Goal: Communication & Community: Answer question/provide support

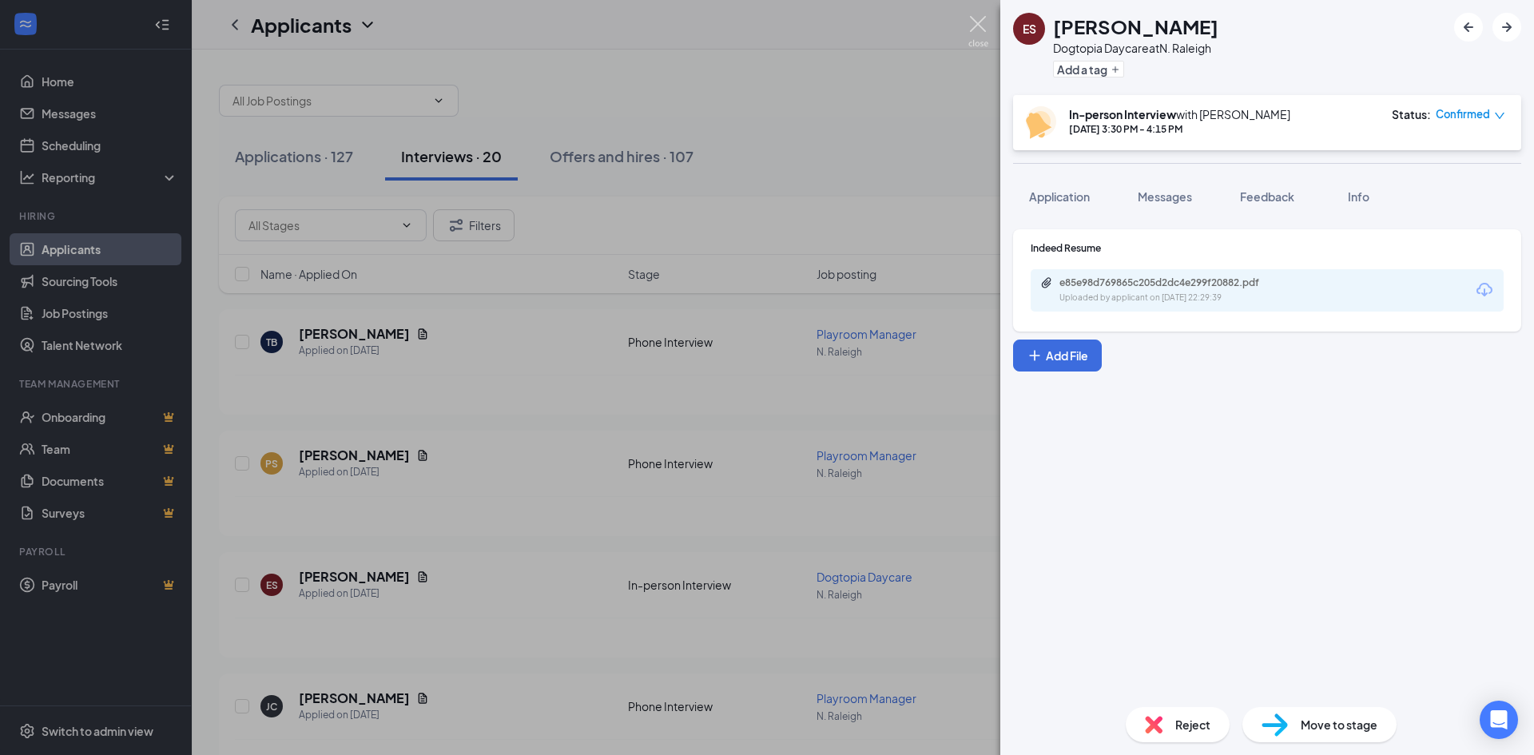
click at [974, 24] on img at bounding box center [978, 31] width 20 height 31
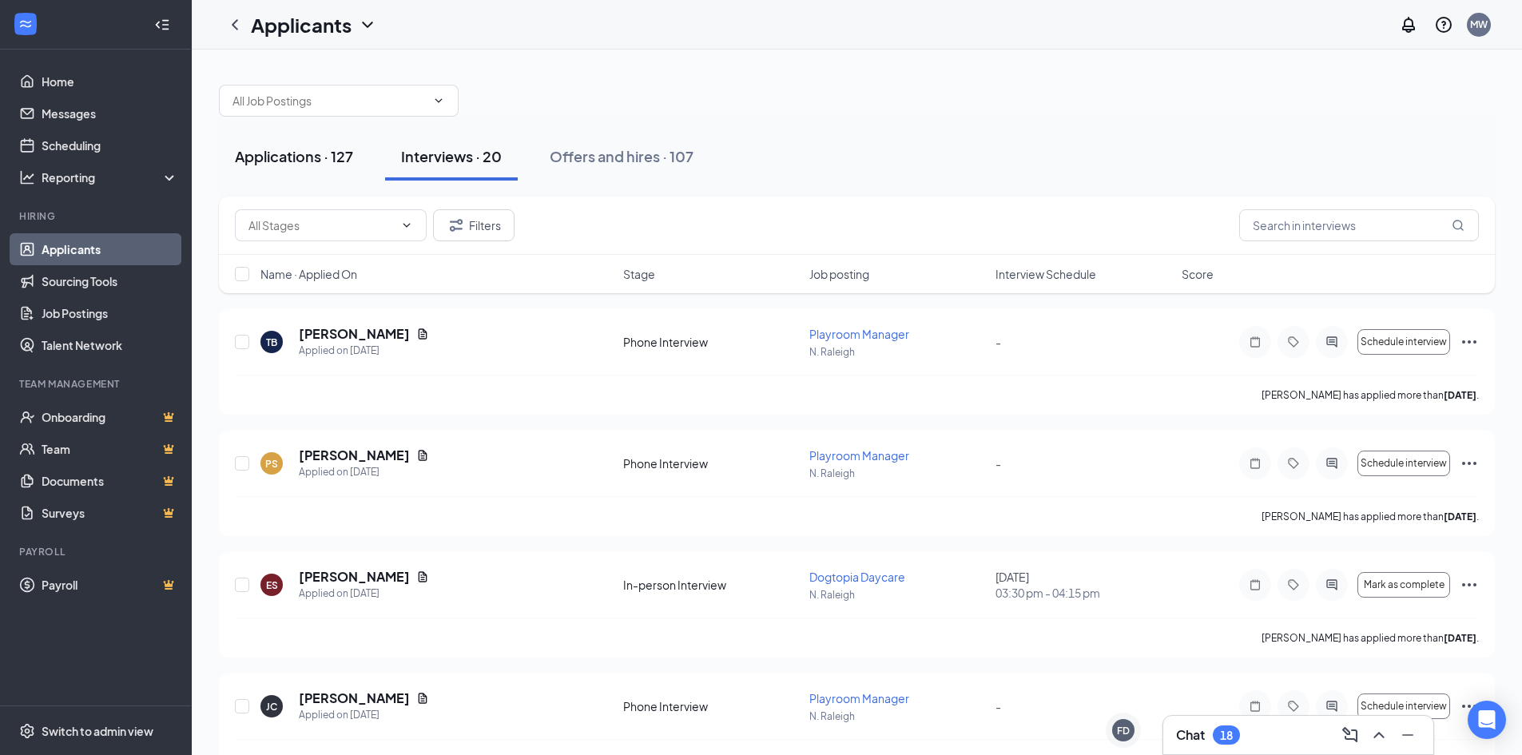
click at [302, 161] on div "Applications · 127" at bounding box center [294, 156] width 118 height 20
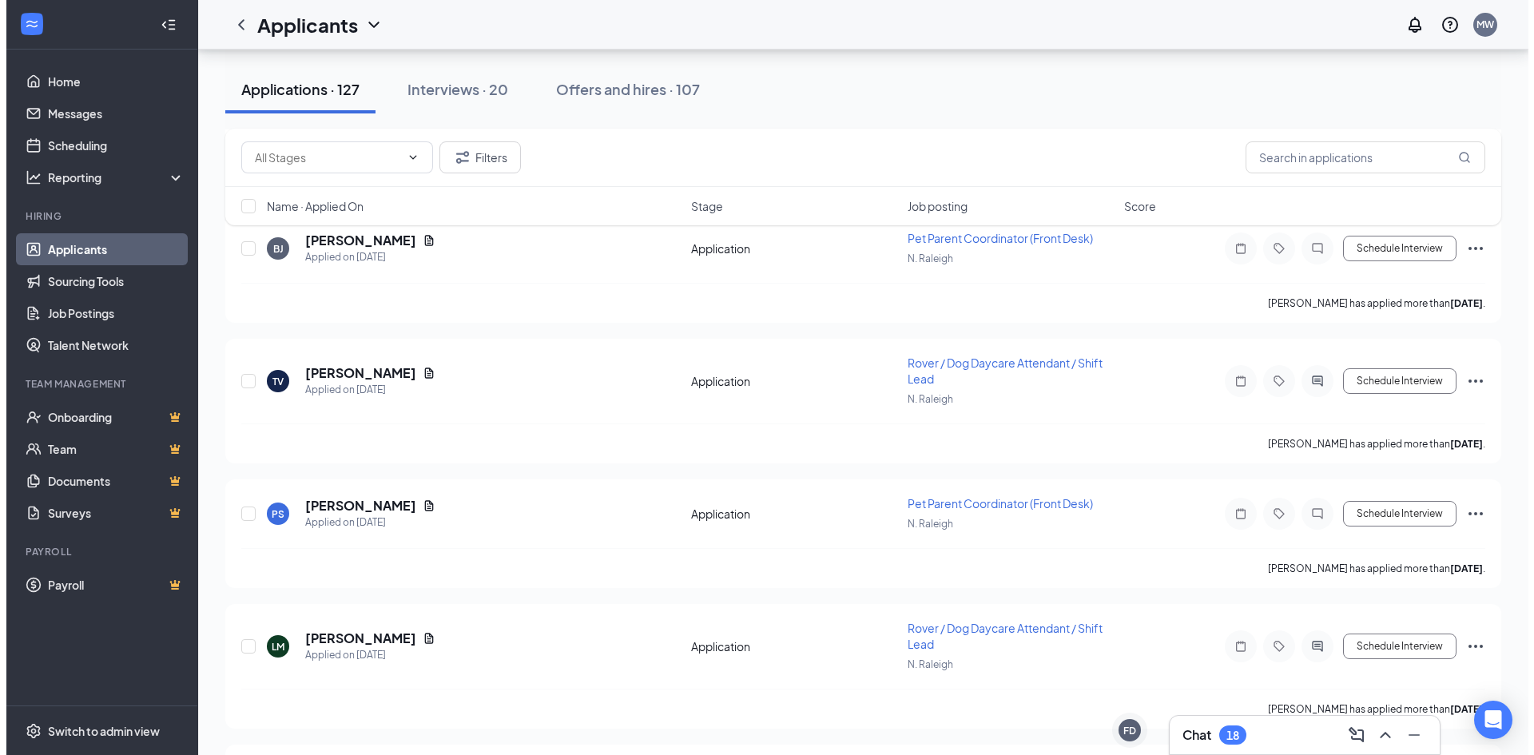
scroll to position [1358, 0]
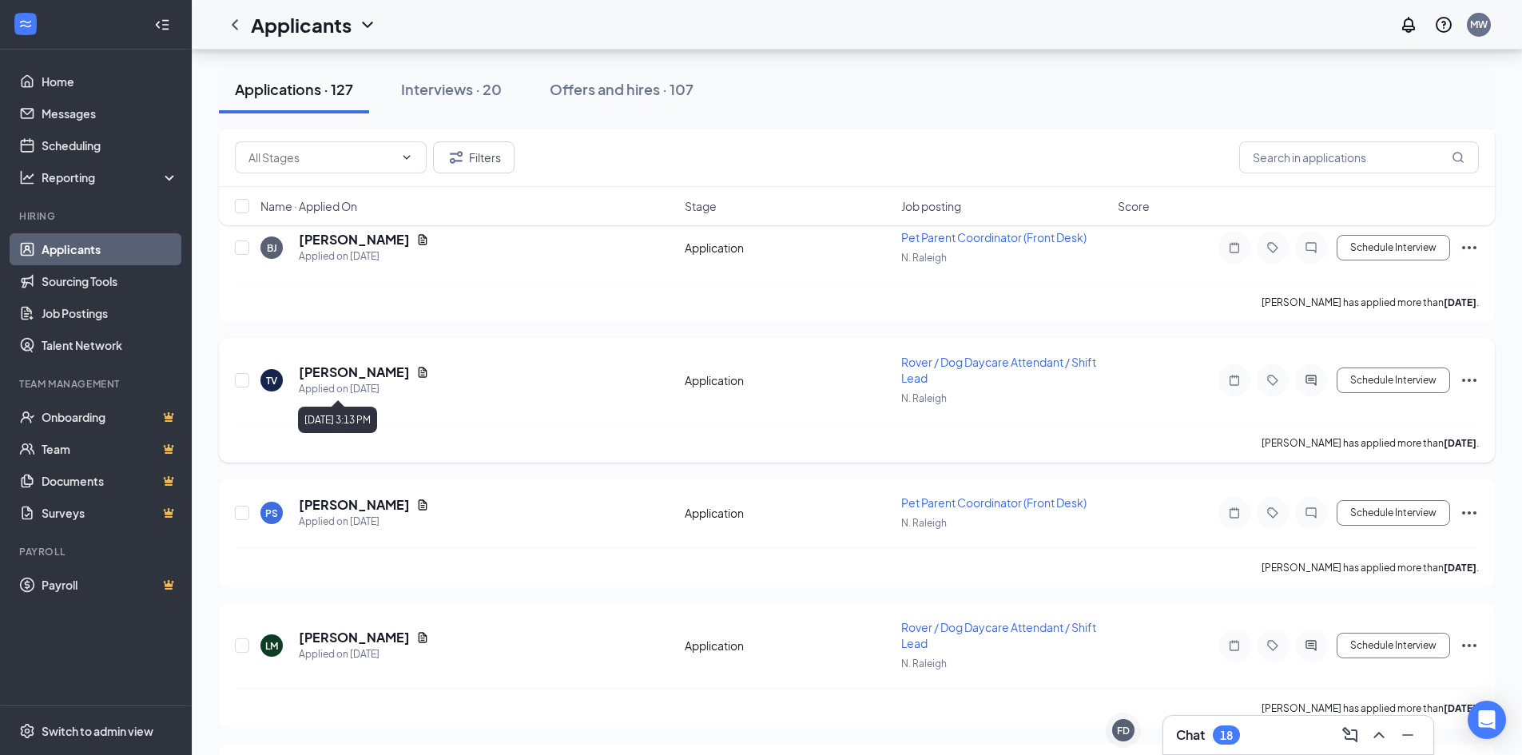
click at [365, 382] on div "Applied on [DATE]" at bounding box center [364, 389] width 130 height 16
click at [353, 368] on h5 "[PERSON_NAME]" at bounding box center [354, 372] width 111 height 18
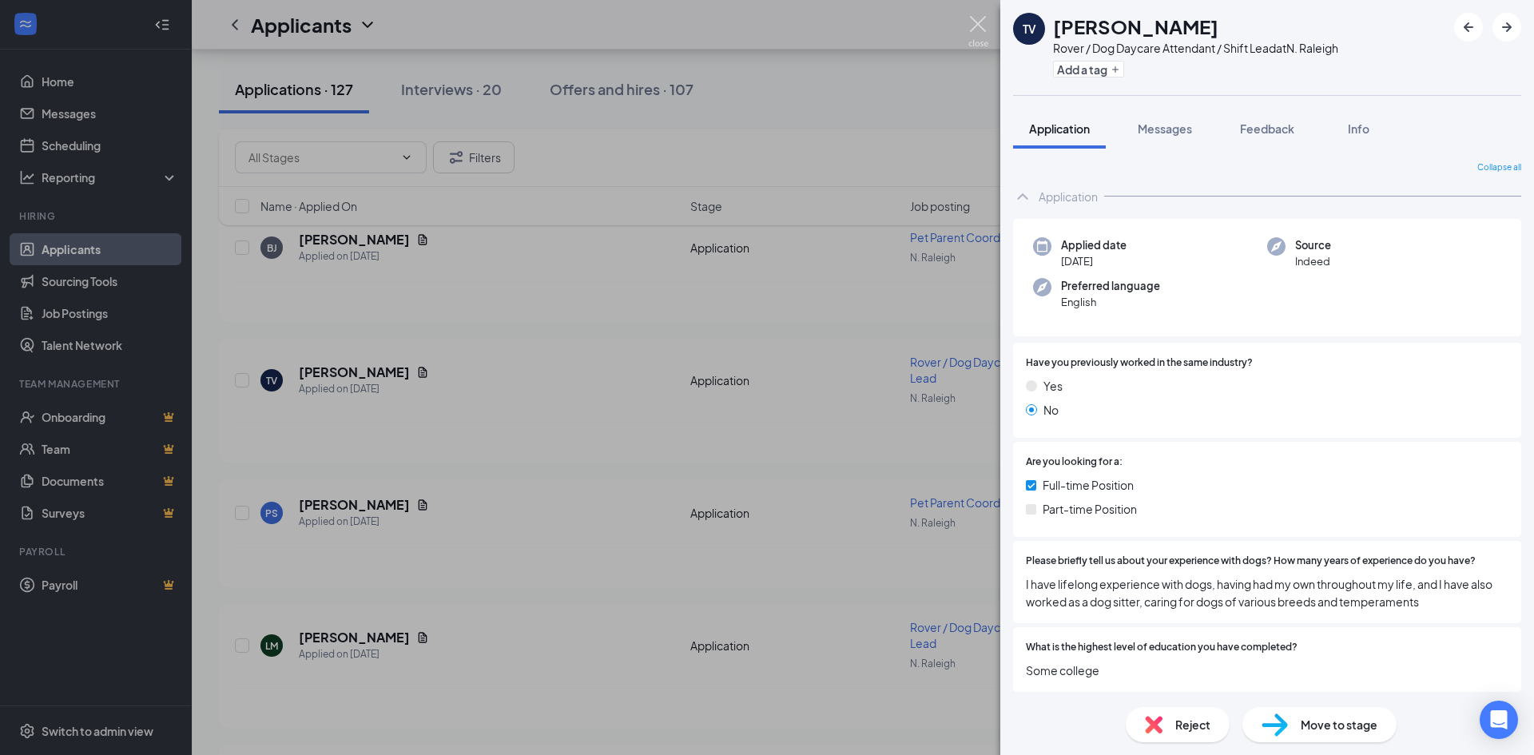
click at [978, 22] on img at bounding box center [978, 31] width 20 height 31
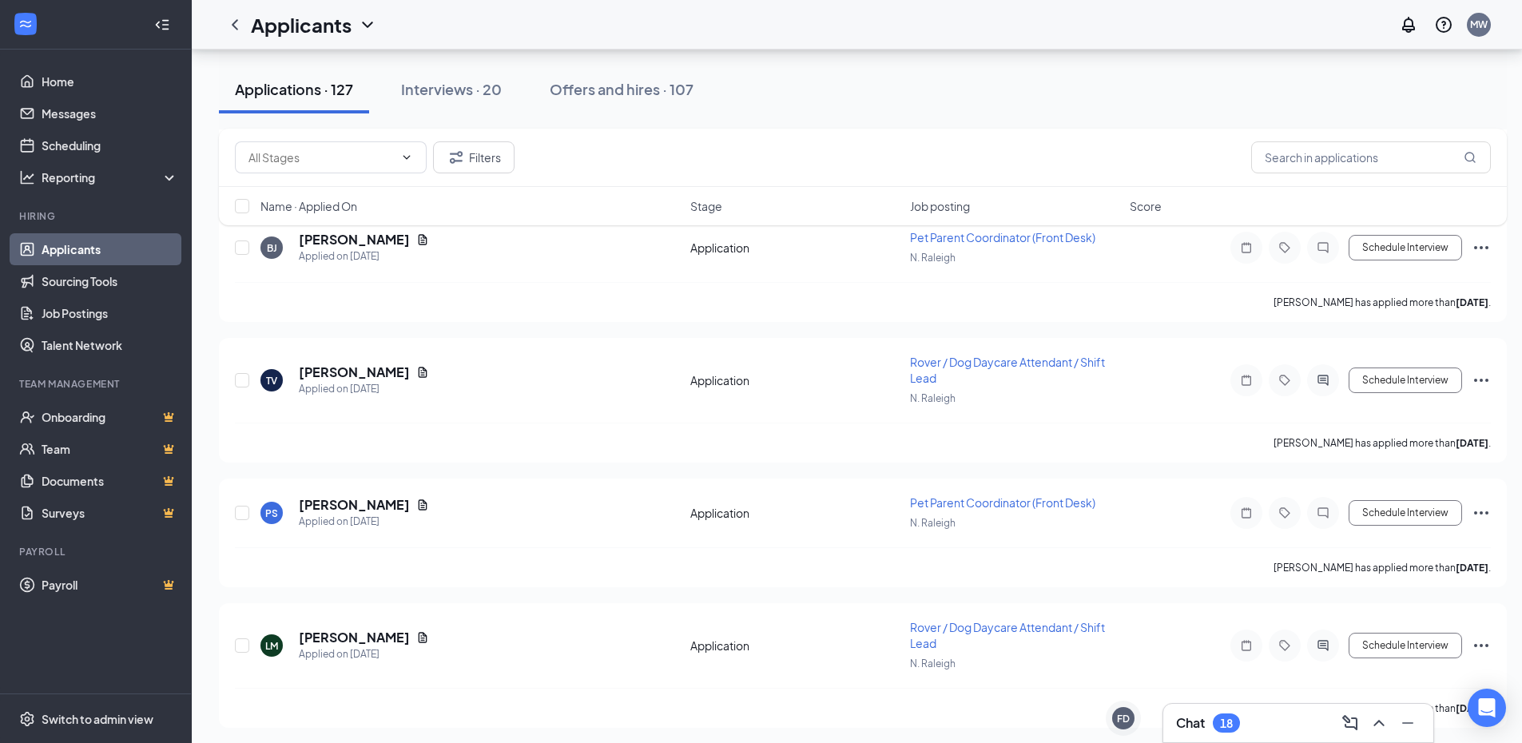
click at [1217, 725] on div "18" at bounding box center [1226, 722] width 27 height 19
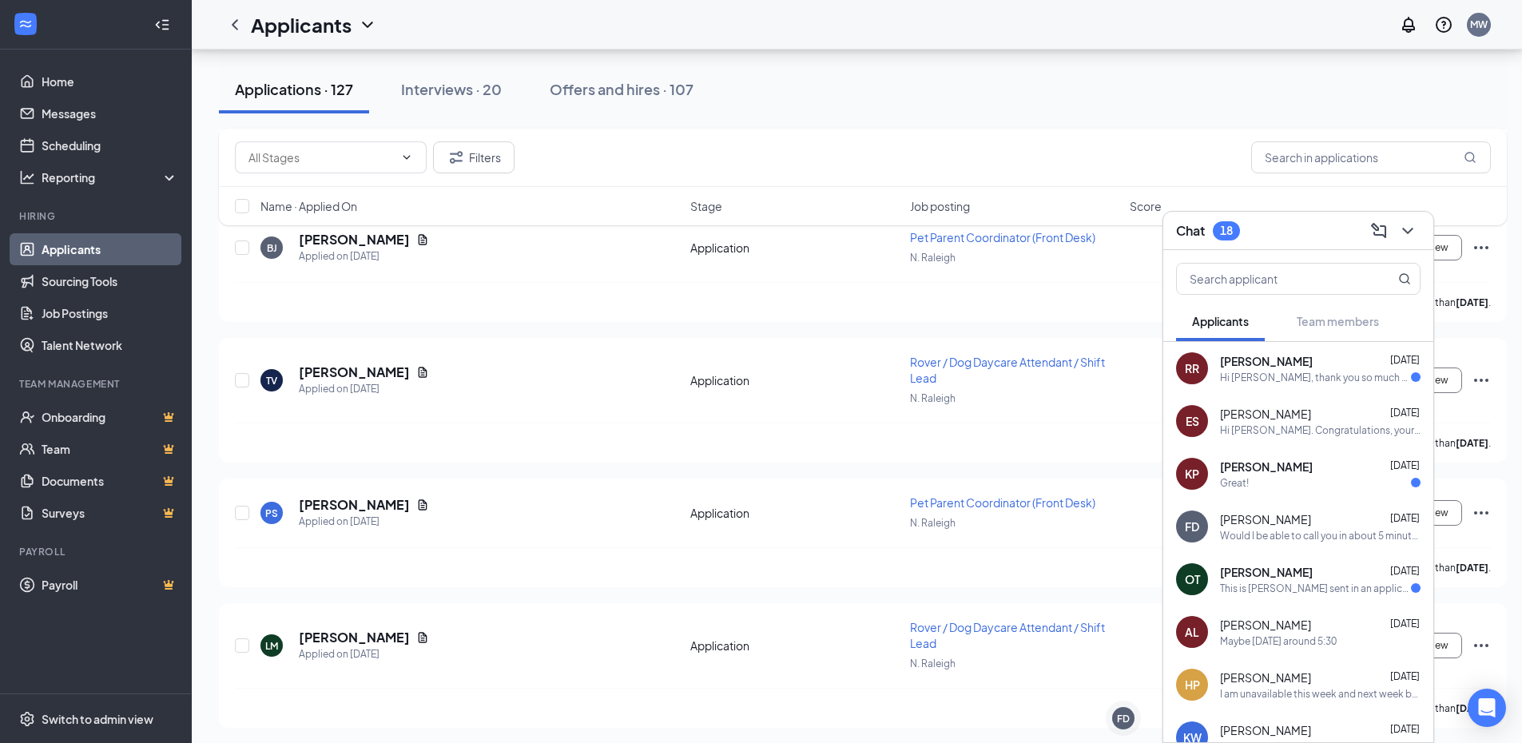
click at [1260, 378] on div "Hi [PERSON_NAME], thank you so much for offering me the position. After giving …" at bounding box center [1315, 378] width 191 height 14
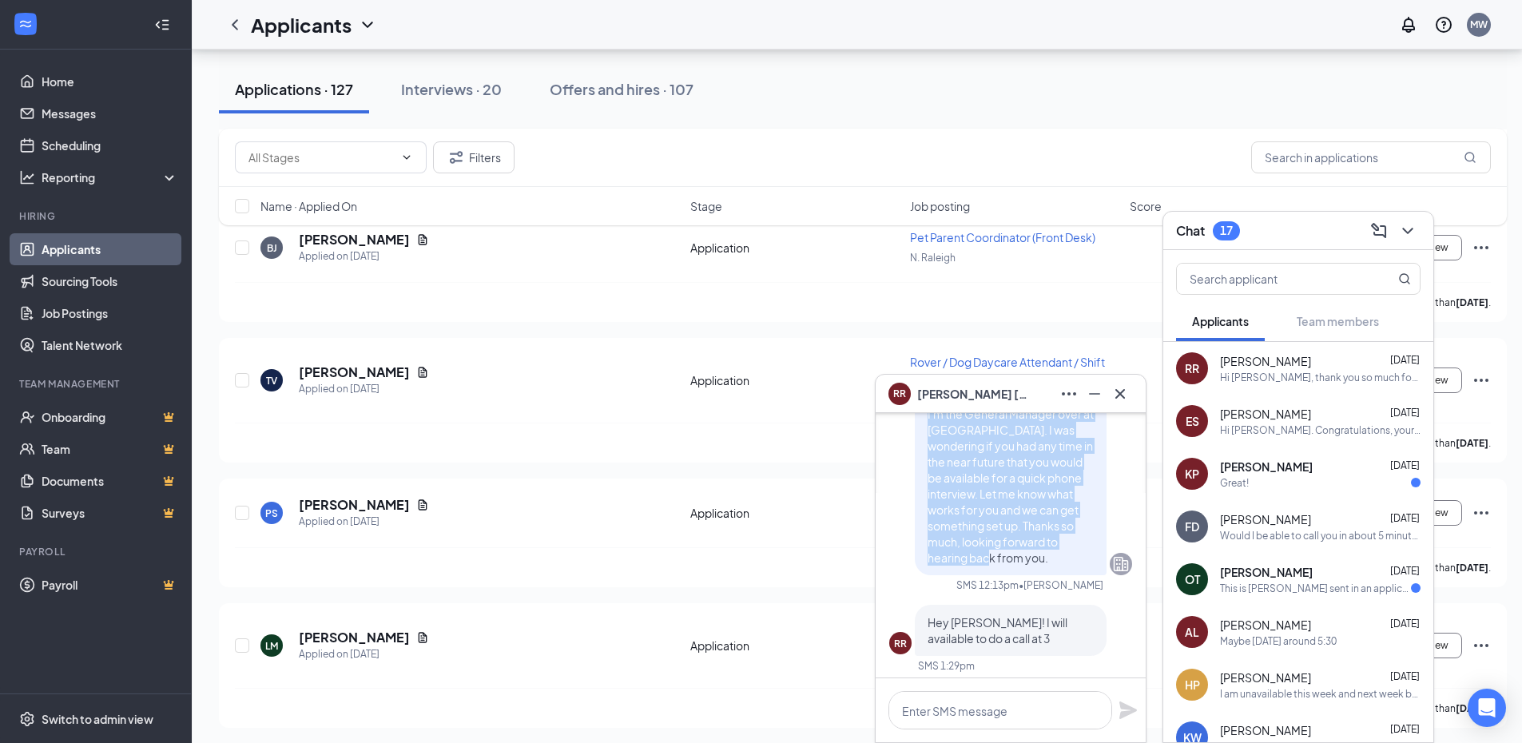
scroll to position [-1093, 0]
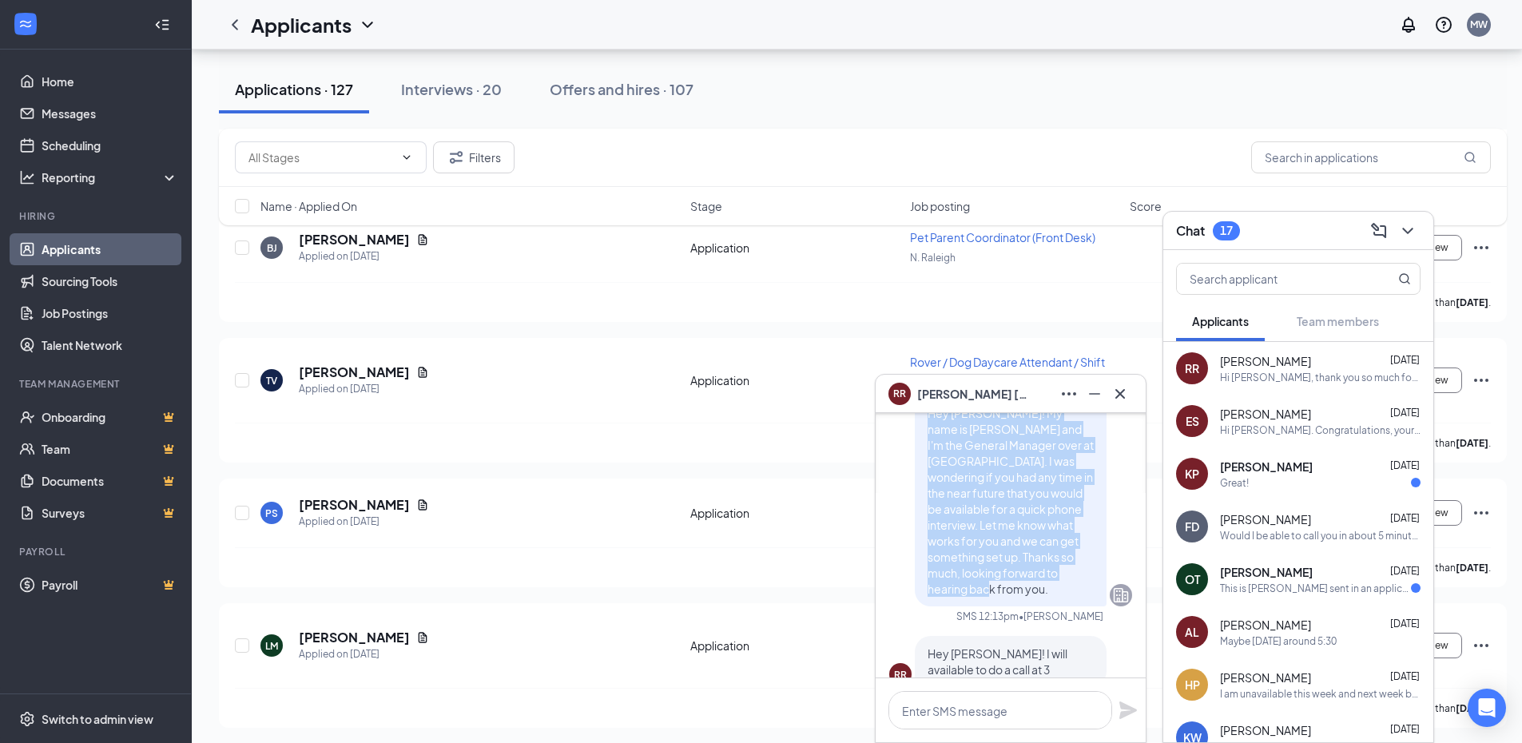
drag, startPoint x: 1043, startPoint y: 554, endPoint x: 898, endPoint y: 436, distance: 186.9
click at [898, 436] on div "Hey [PERSON_NAME]! My name is [PERSON_NAME] and I'm the General Manager over at…" at bounding box center [1010, 500] width 243 height 211
copy span "Hey [PERSON_NAME]! My name is [PERSON_NAME] and I'm the General Manager over at…"
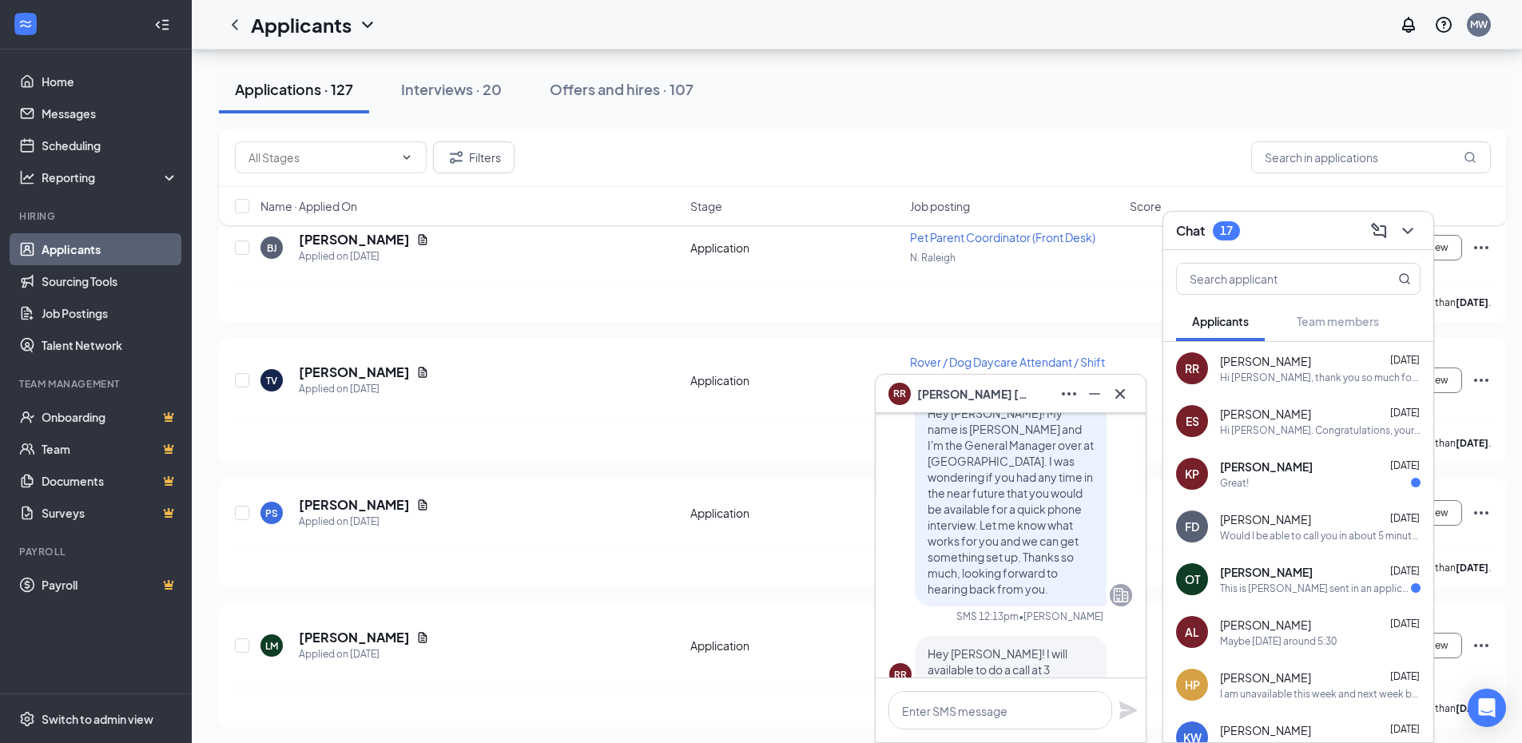
click at [1026, 392] on div "RR [PERSON_NAME]" at bounding box center [1010, 394] width 244 height 26
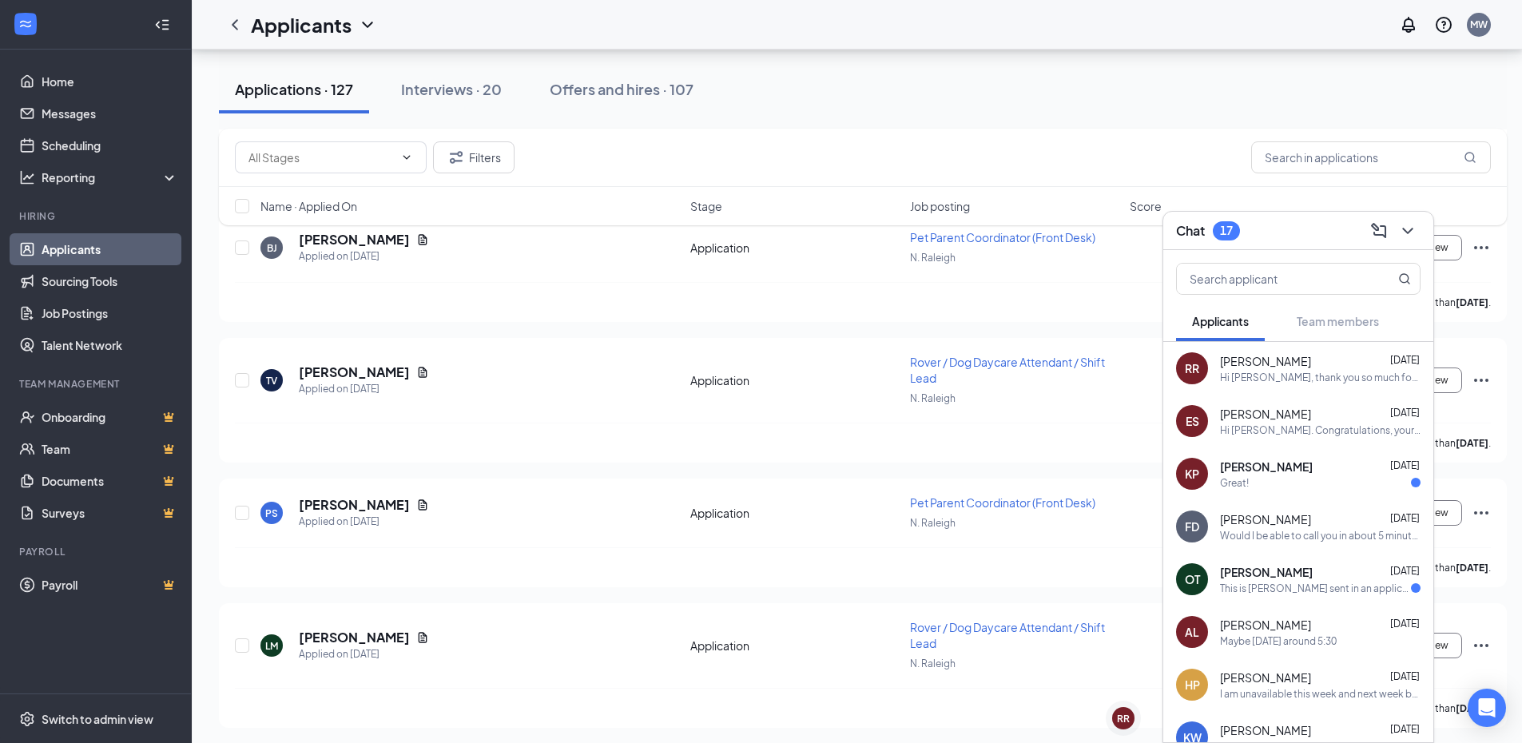
scroll to position [0, 0]
click at [1329, 224] on div "Chat 17" at bounding box center [1298, 230] width 244 height 25
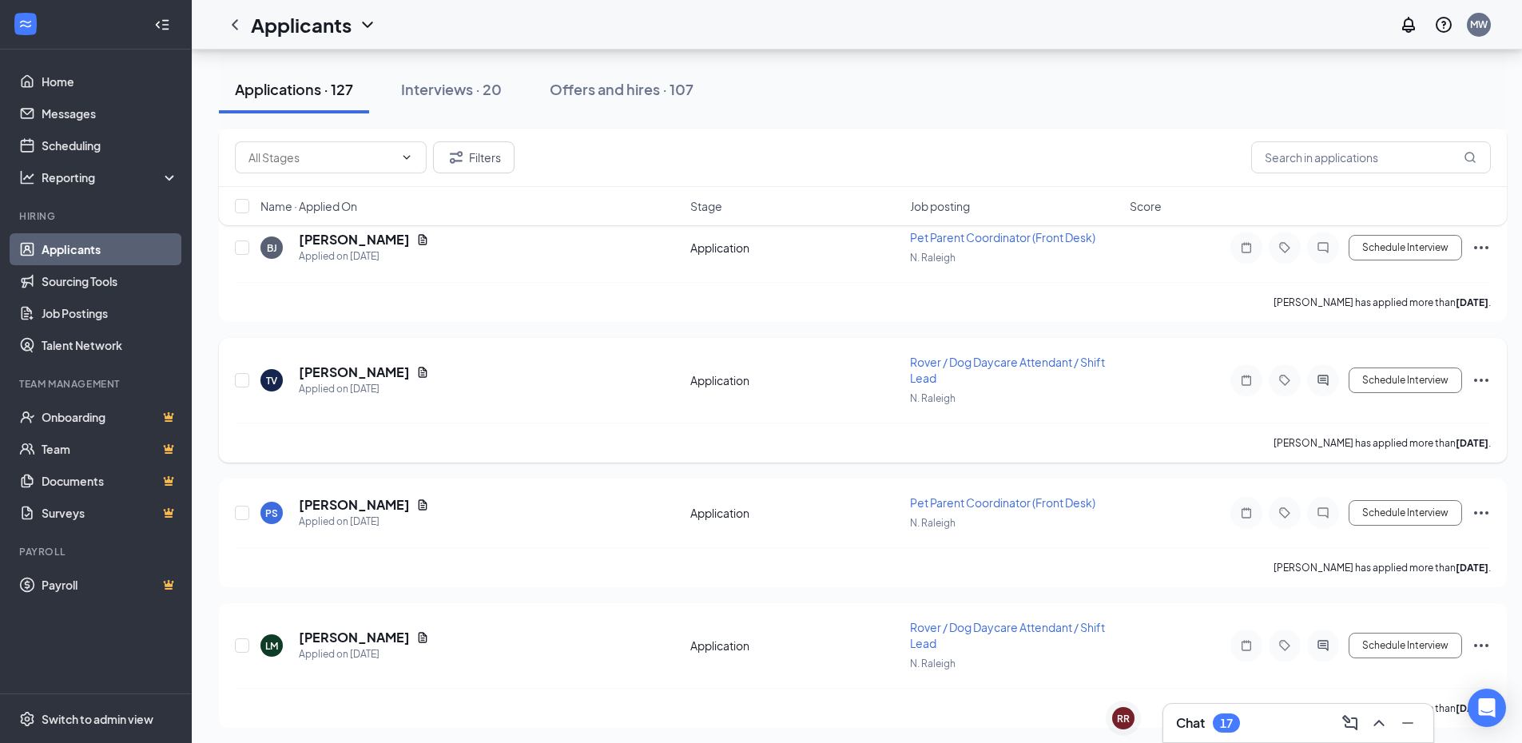
click at [1311, 371] on div at bounding box center [1323, 380] width 32 height 32
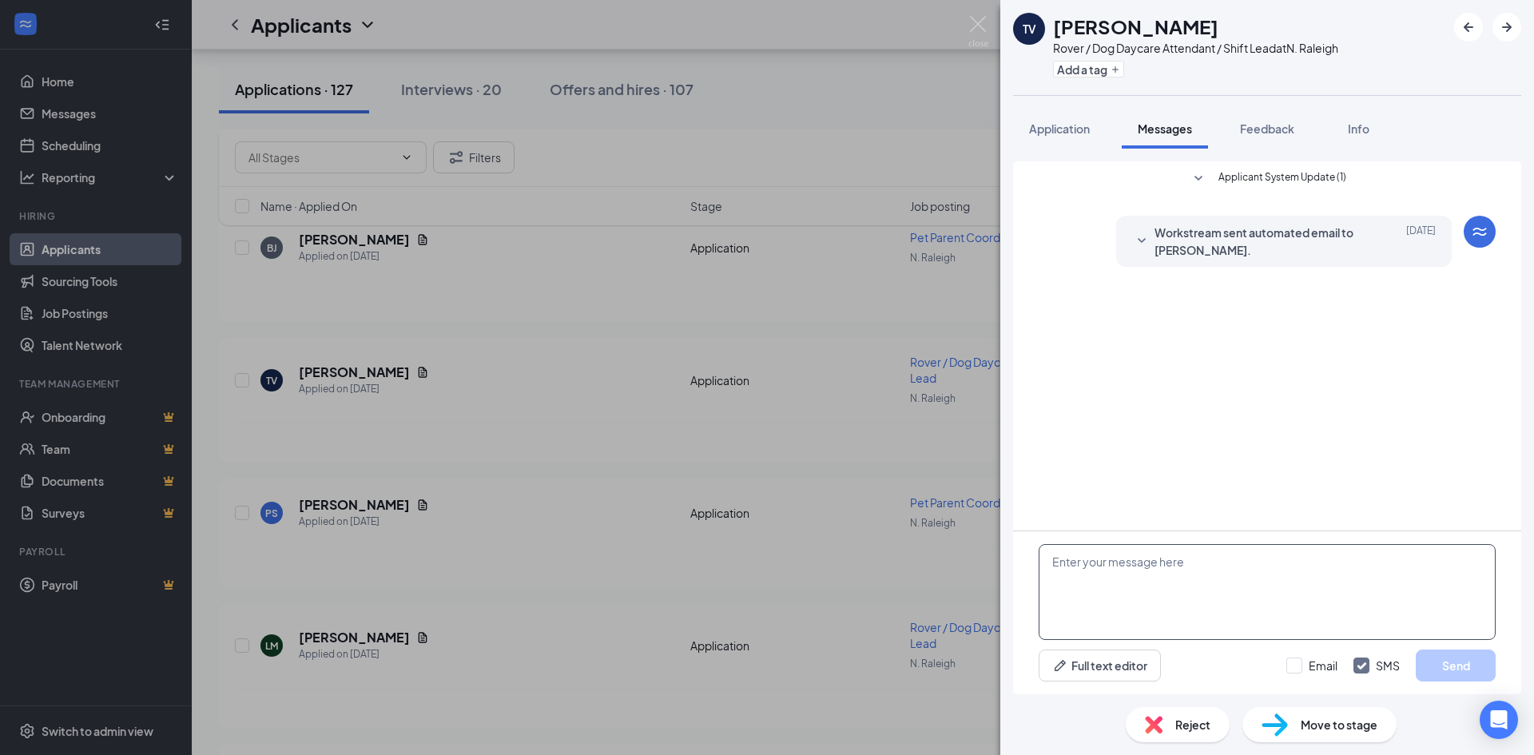
paste textarea "Hey [PERSON_NAME]! My name is [PERSON_NAME] and I'm the General Manager over at…"
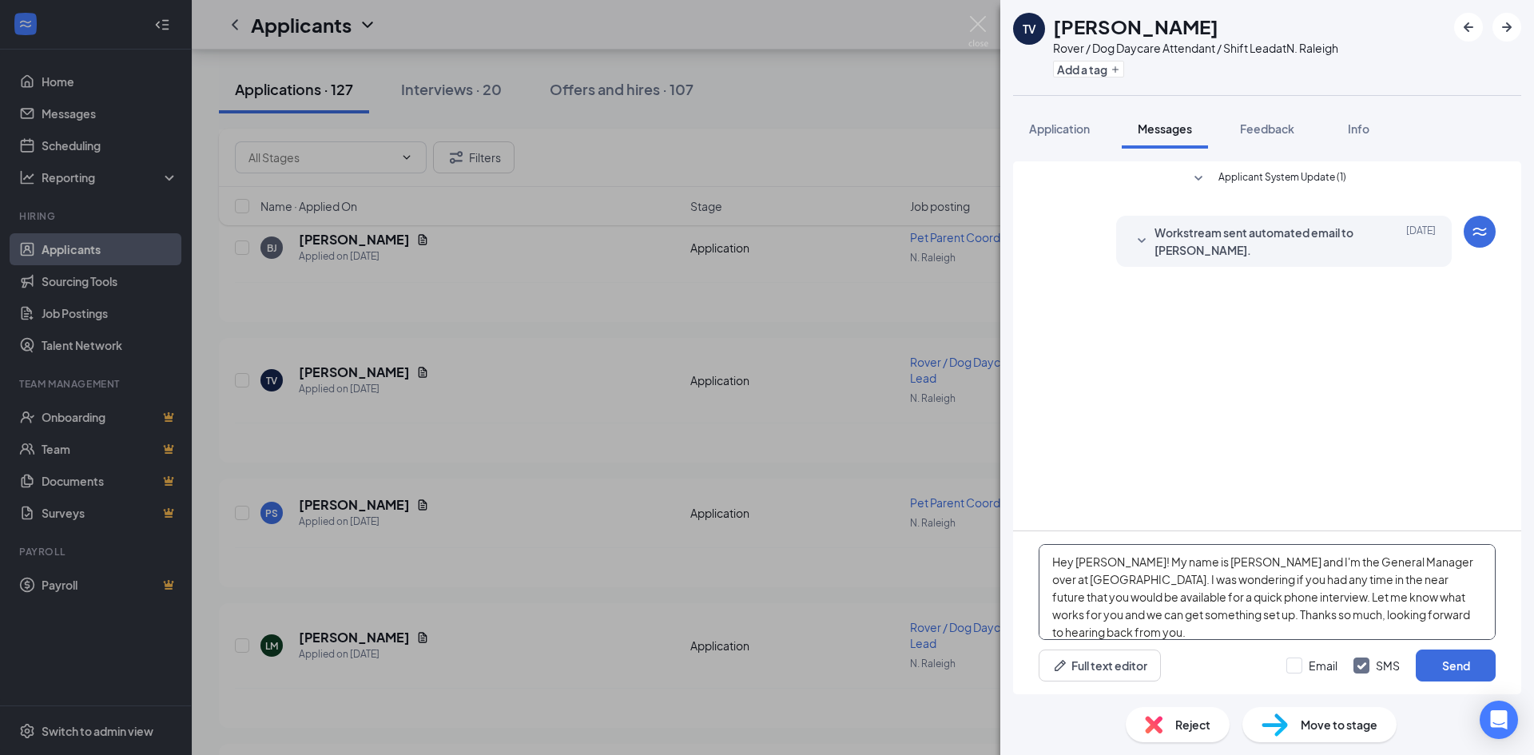
click at [1108, 570] on textarea "Hey [PERSON_NAME]! My name is [PERSON_NAME] and I'm the General Manager over at…" at bounding box center [1267, 592] width 457 height 96
type textarea "Hey [PERSON_NAME]! My name is [PERSON_NAME] and I'm the General Manager over at…"
click at [1432, 673] on button "Send" at bounding box center [1456, 665] width 80 height 32
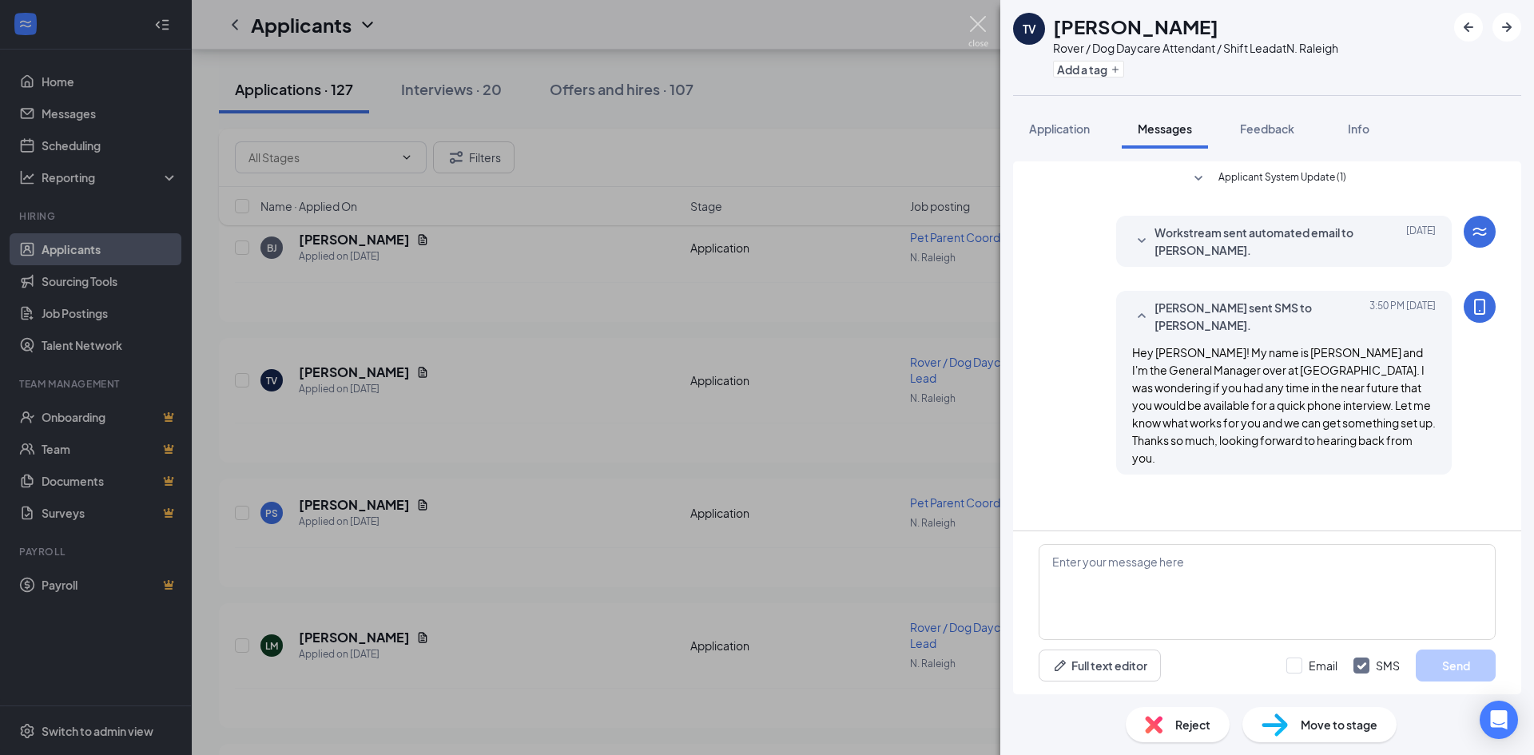
click at [973, 23] on img at bounding box center [978, 31] width 20 height 31
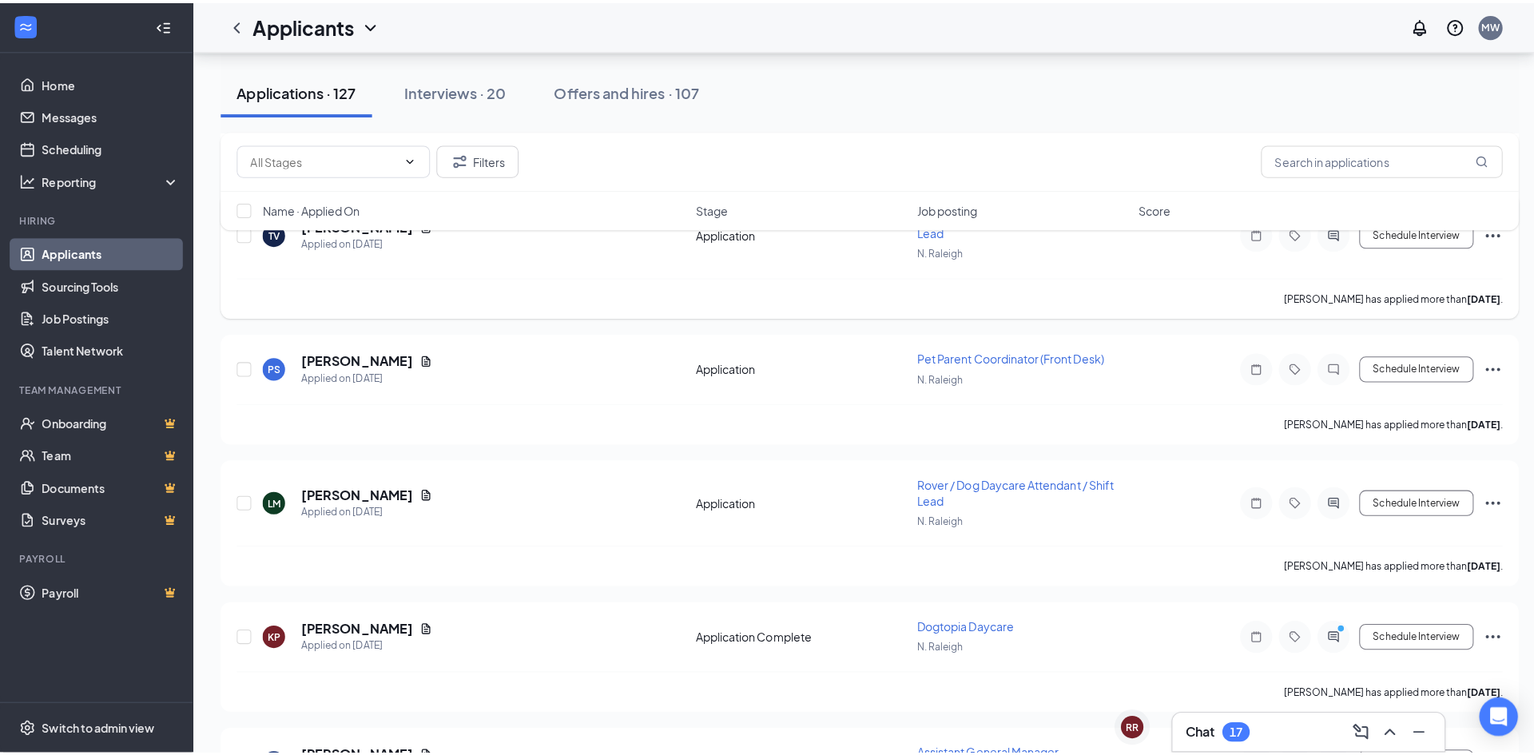
scroll to position [1518, 0]
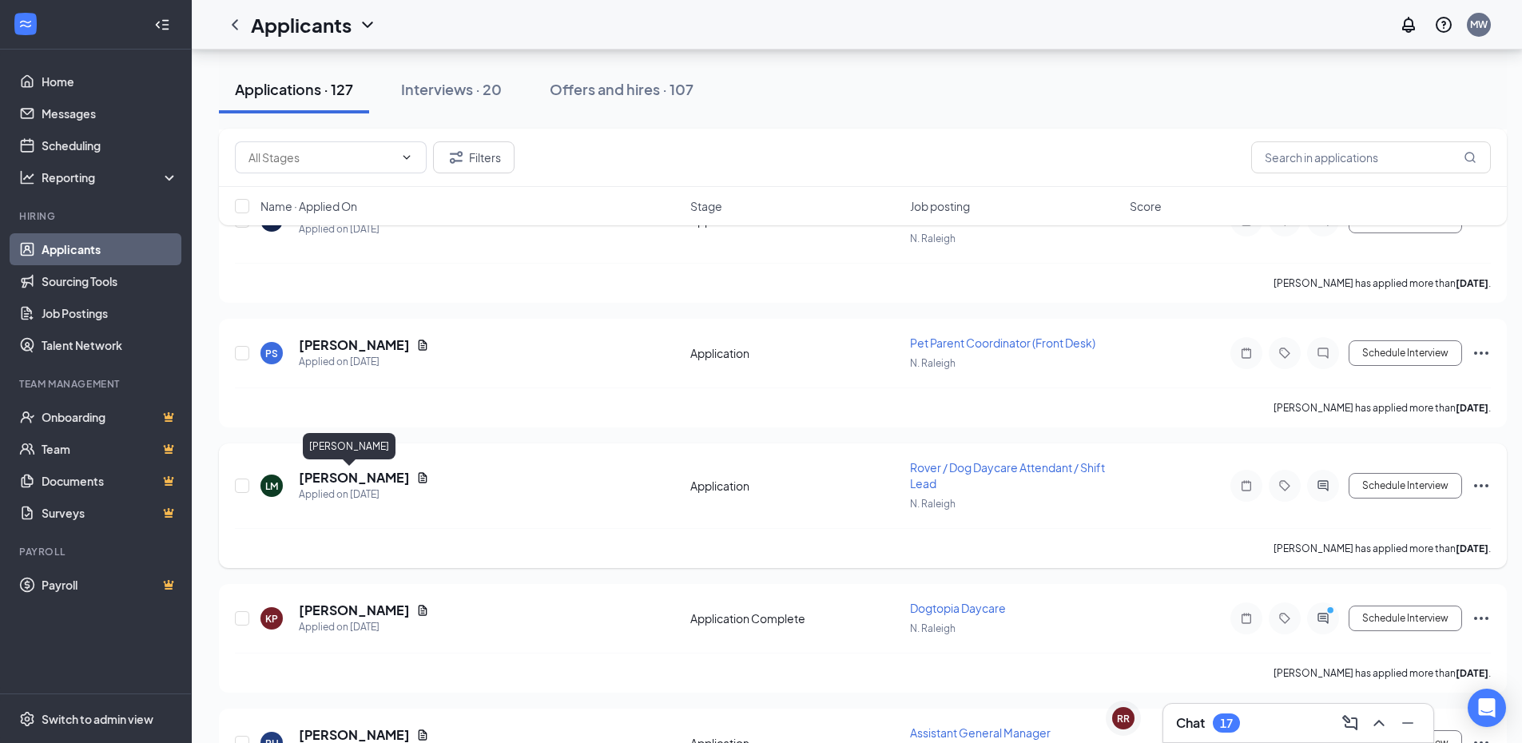
click at [324, 475] on h5 "[PERSON_NAME]" at bounding box center [354, 478] width 111 height 18
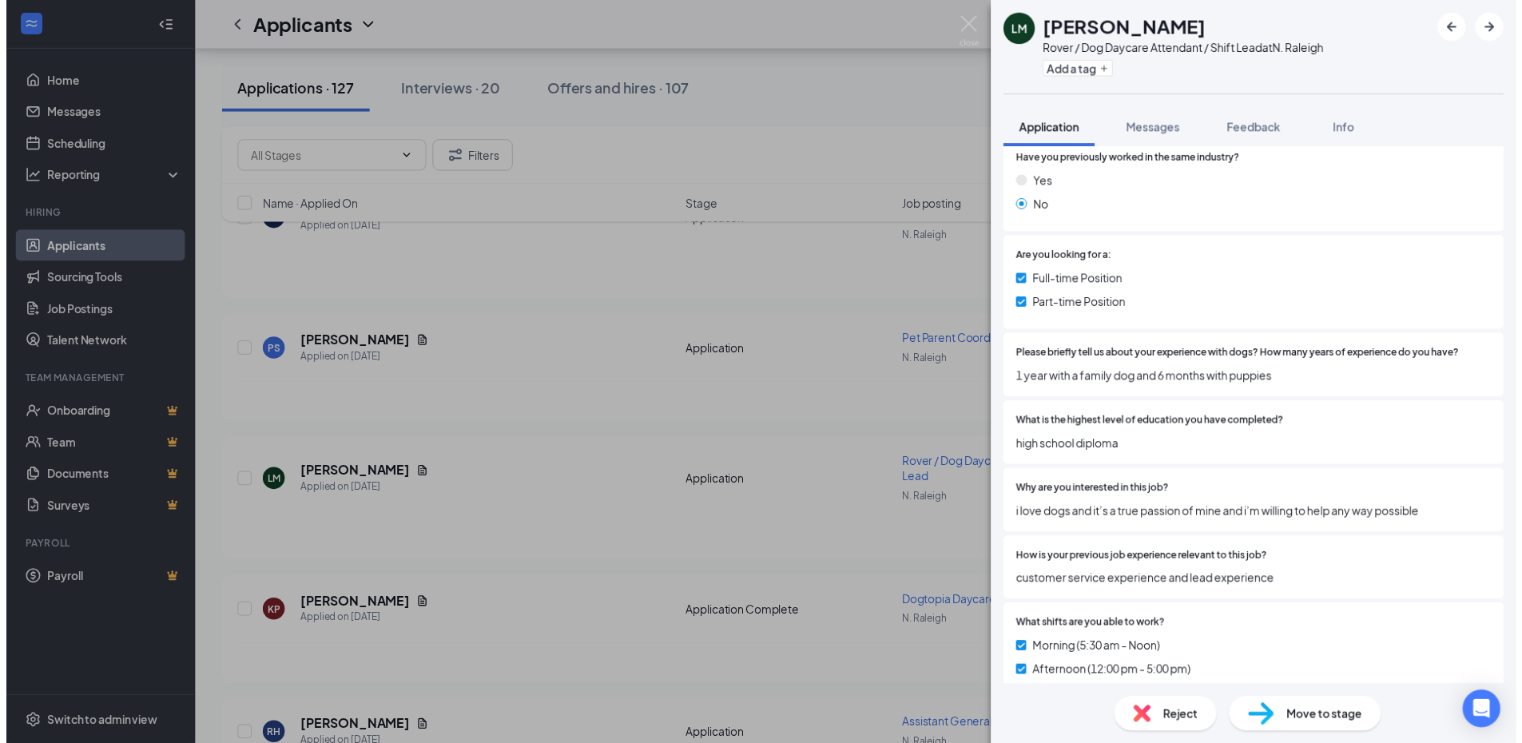
scroll to position [240, 0]
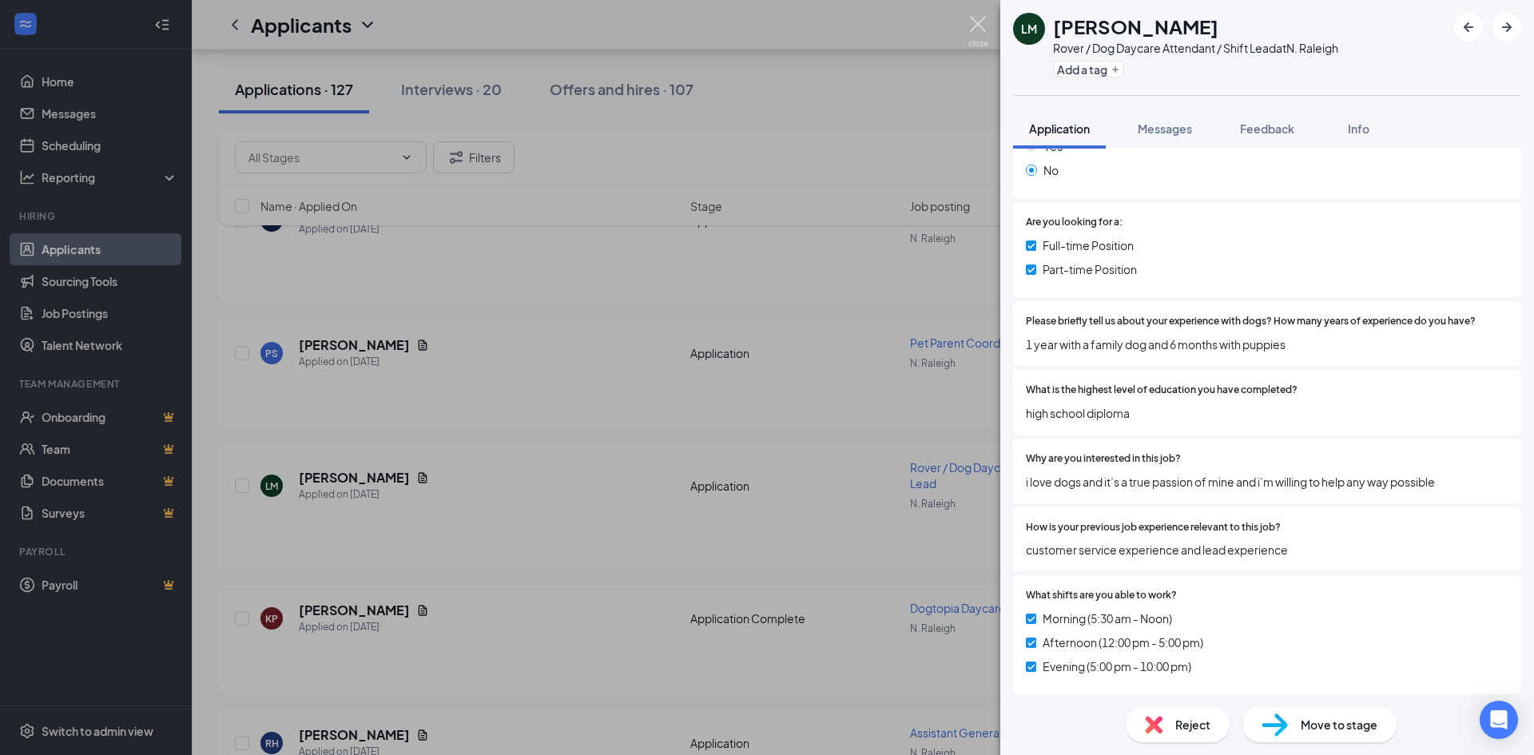
click at [969, 27] on img at bounding box center [978, 31] width 20 height 31
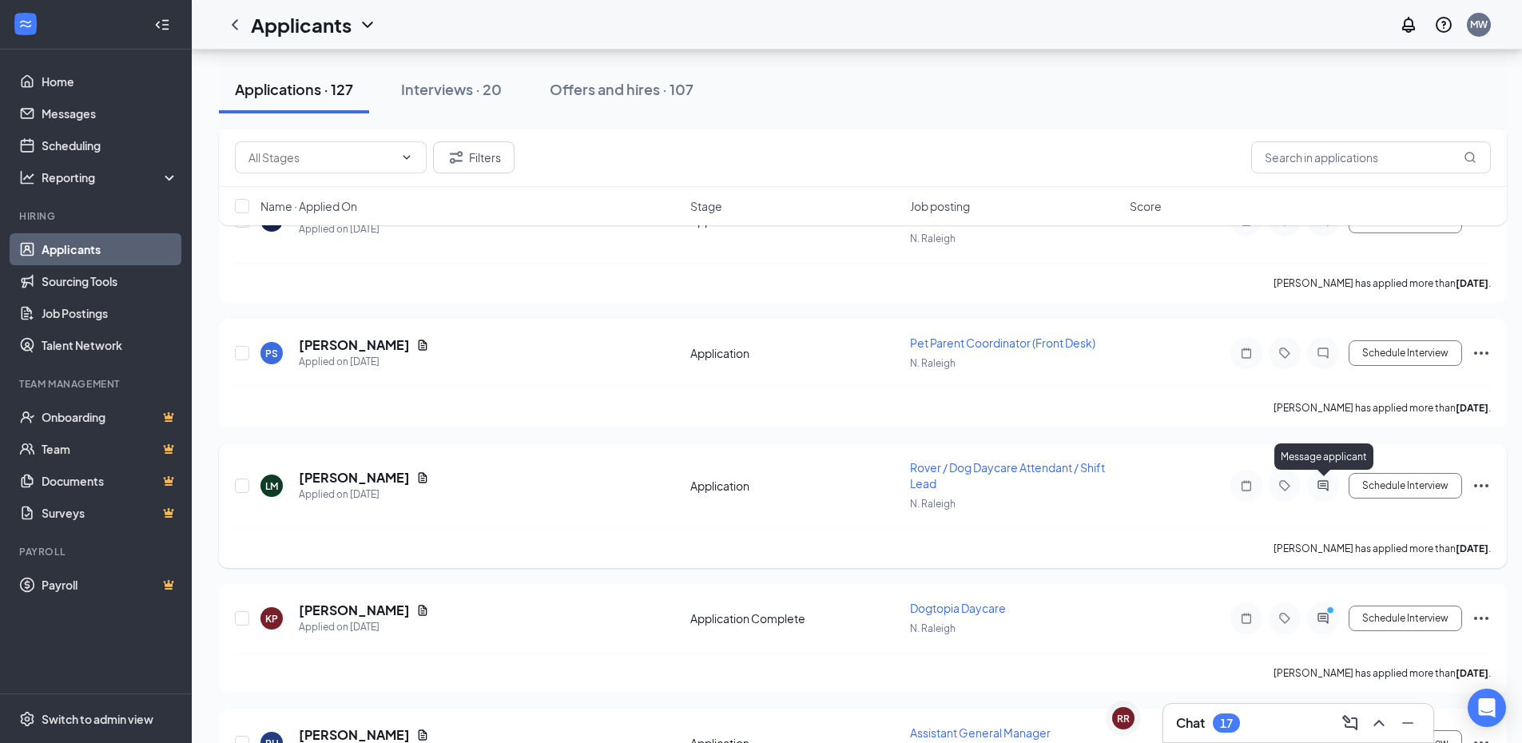
click at [1324, 483] on icon "ActiveChat" at bounding box center [1322, 485] width 10 height 10
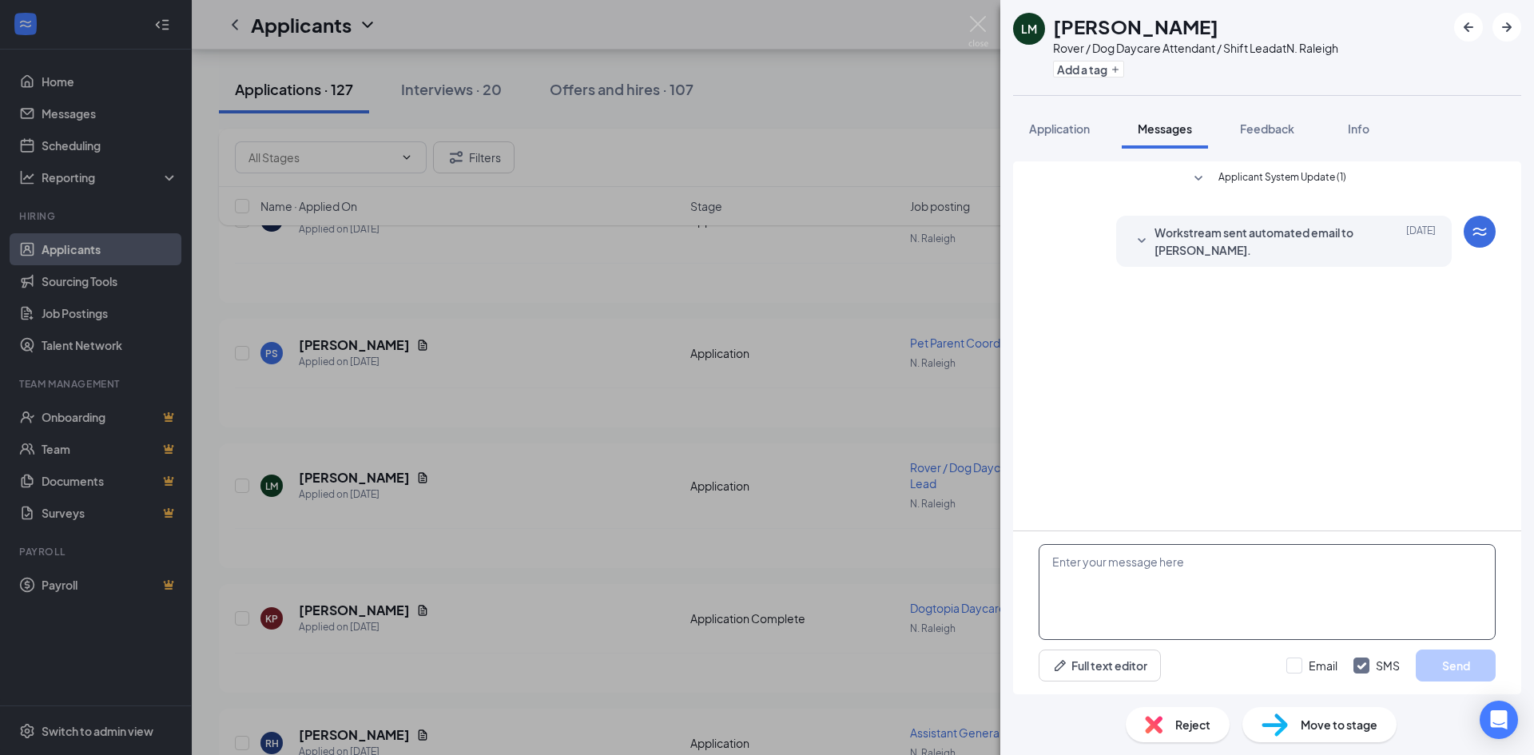
paste textarea "Hey [PERSON_NAME]! My name is [PERSON_NAME] and I'm the General Manager over at…"
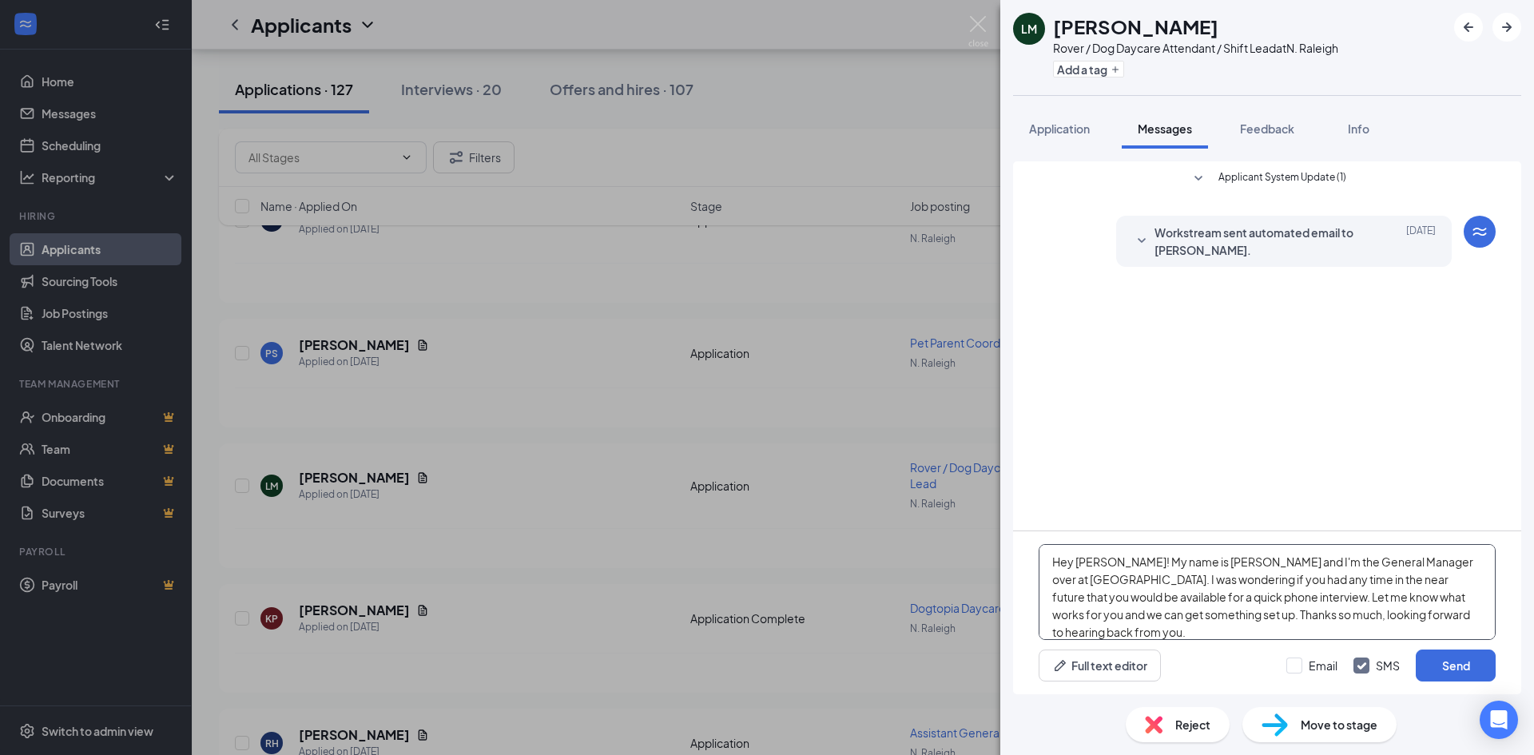
click at [1110, 566] on textarea "Hey [PERSON_NAME]! My name is [PERSON_NAME] and I'm the General Manager over at…" at bounding box center [1267, 592] width 457 height 96
type textarea "Hey [PERSON_NAME]! My name is [PERSON_NAME] and I'm the General Manager over at…"
click at [1446, 681] on button "Send" at bounding box center [1456, 665] width 80 height 32
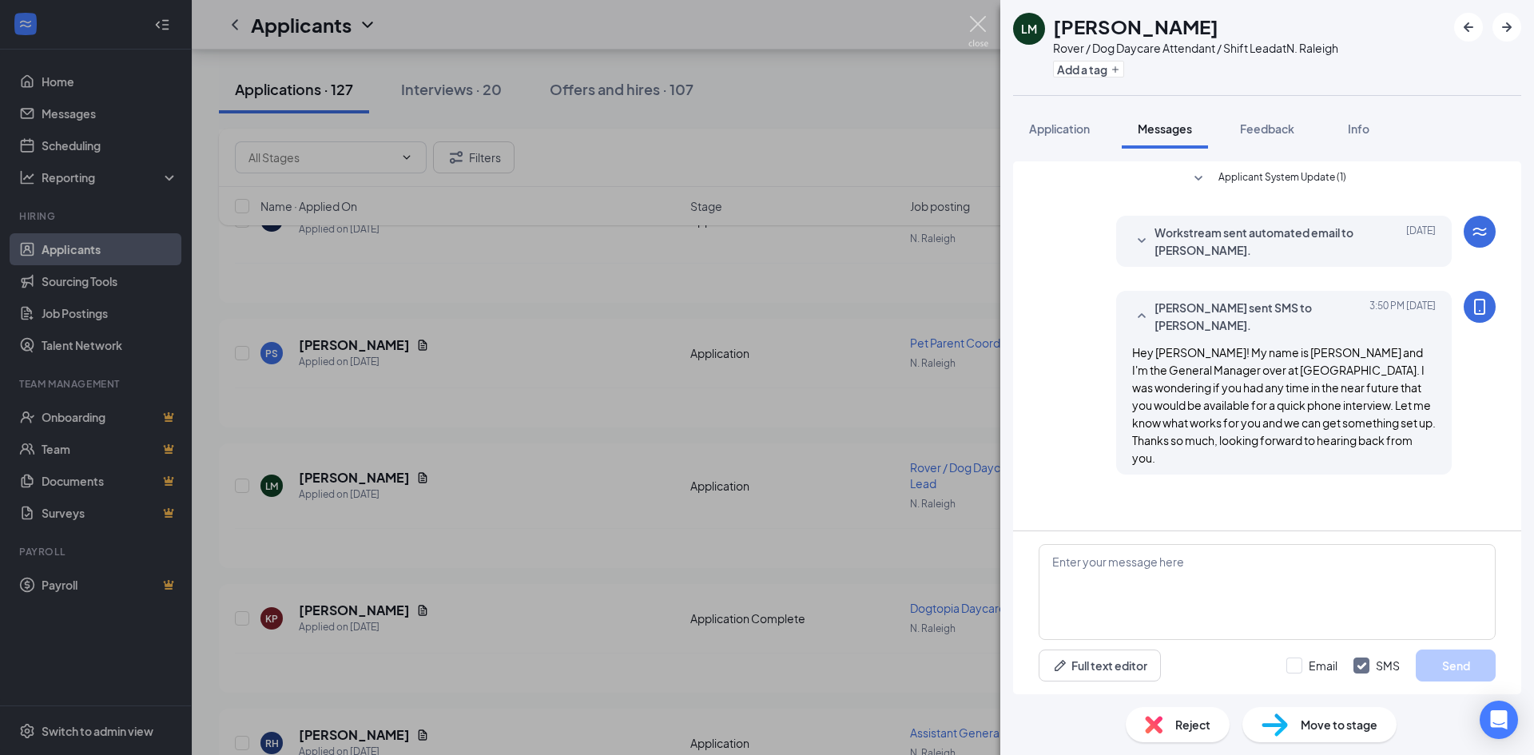
click at [973, 26] on img at bounding box center [978, 31] width 20 height 31
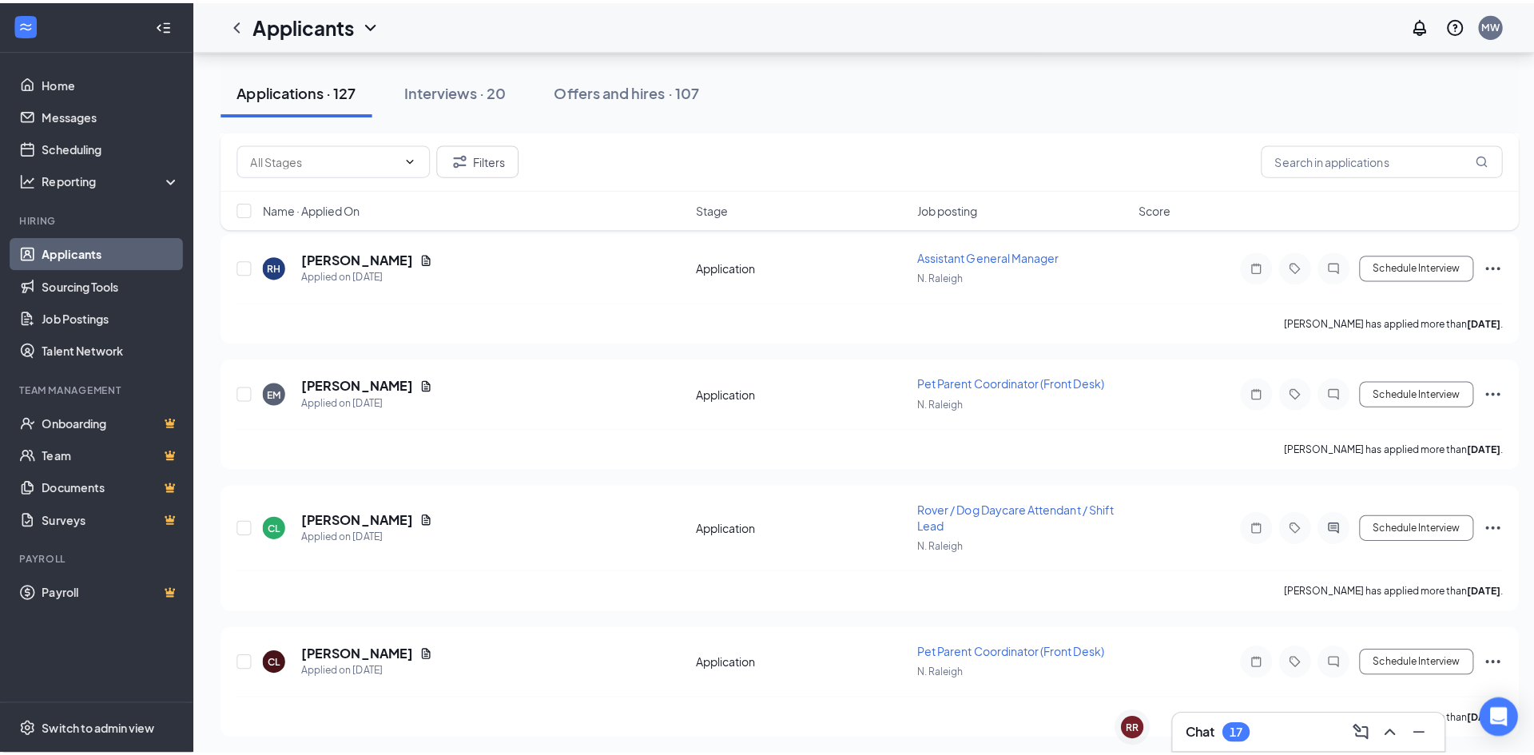
scroll to position [2077, 0]
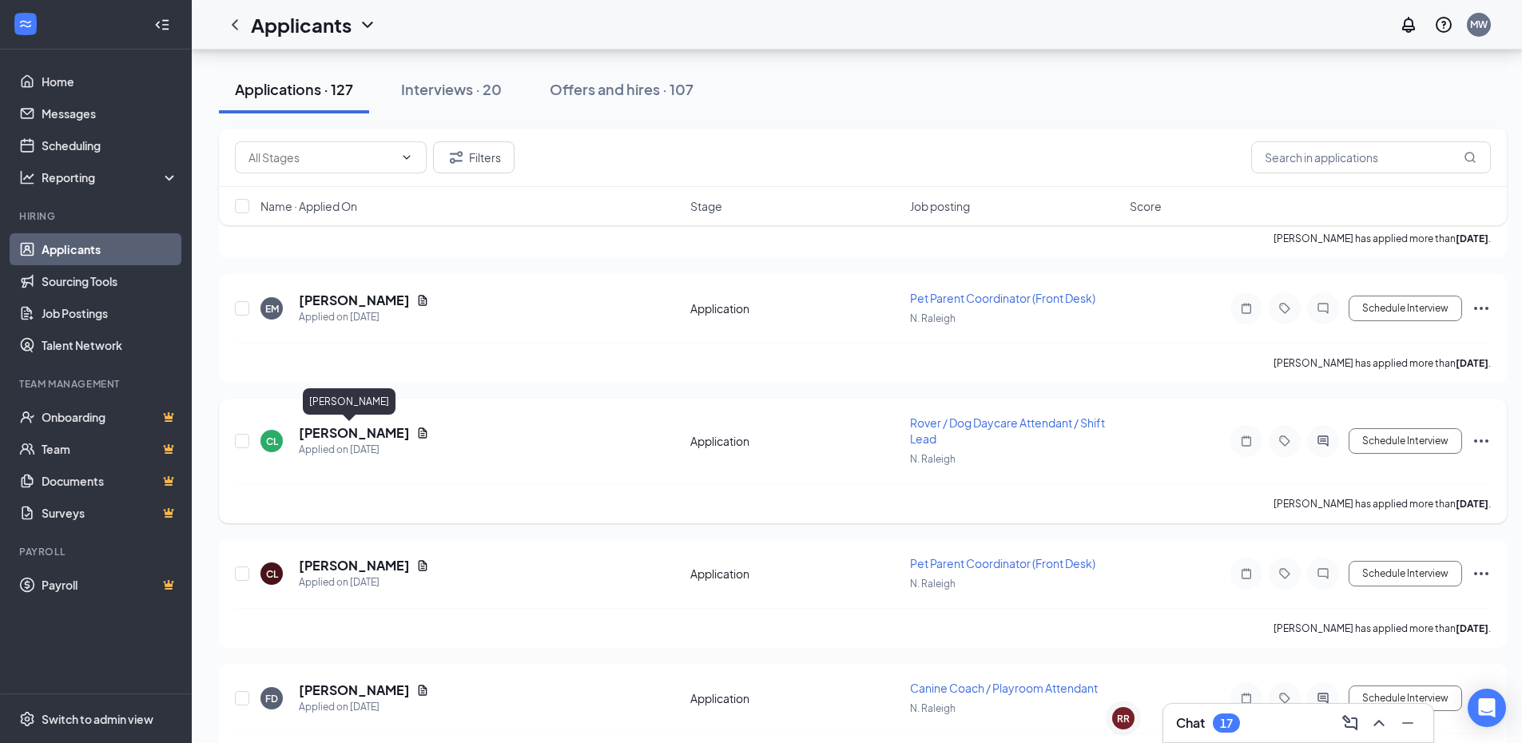
click at [328, 431] on h5 "[PERSON_NAME]" at bounding box center [354, 433] width 111 height 18
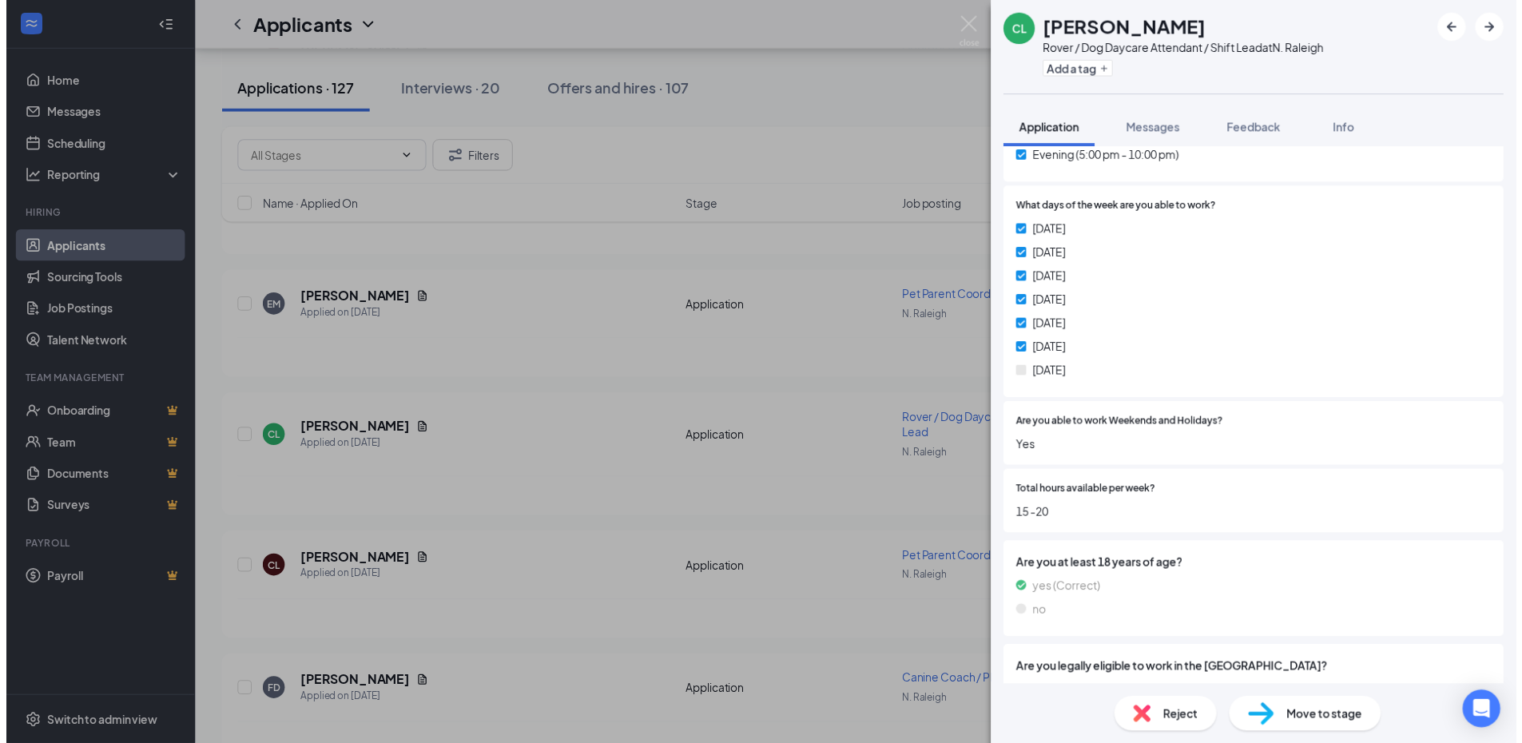
scroll to position [784, 0]
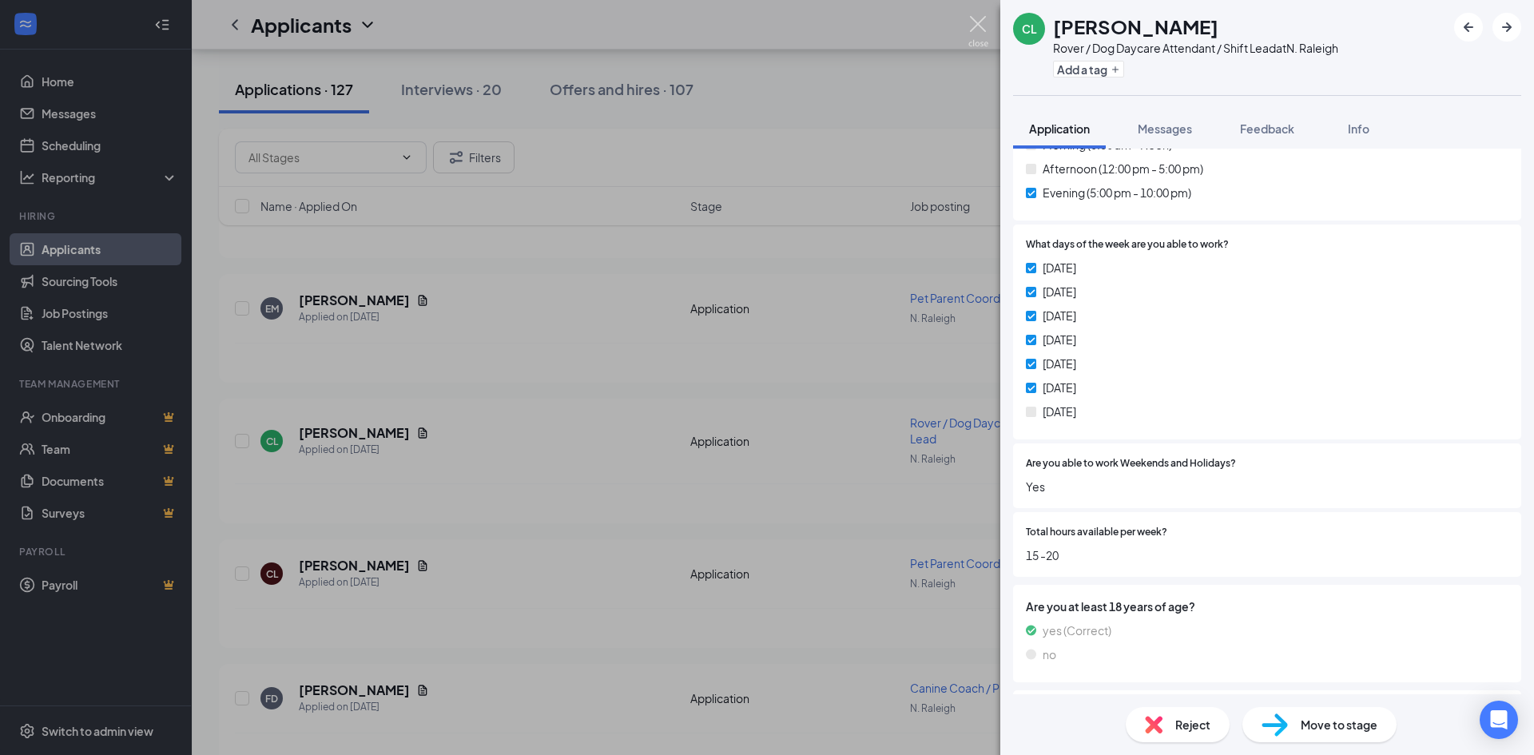
click at [956, 23] on div "CL [PERSON_NAME] Rover / Dog Daycare Attendant / Shift Lead at N. Raleigh Add a…" at bounding box center [767, 377] width 1534 height 755
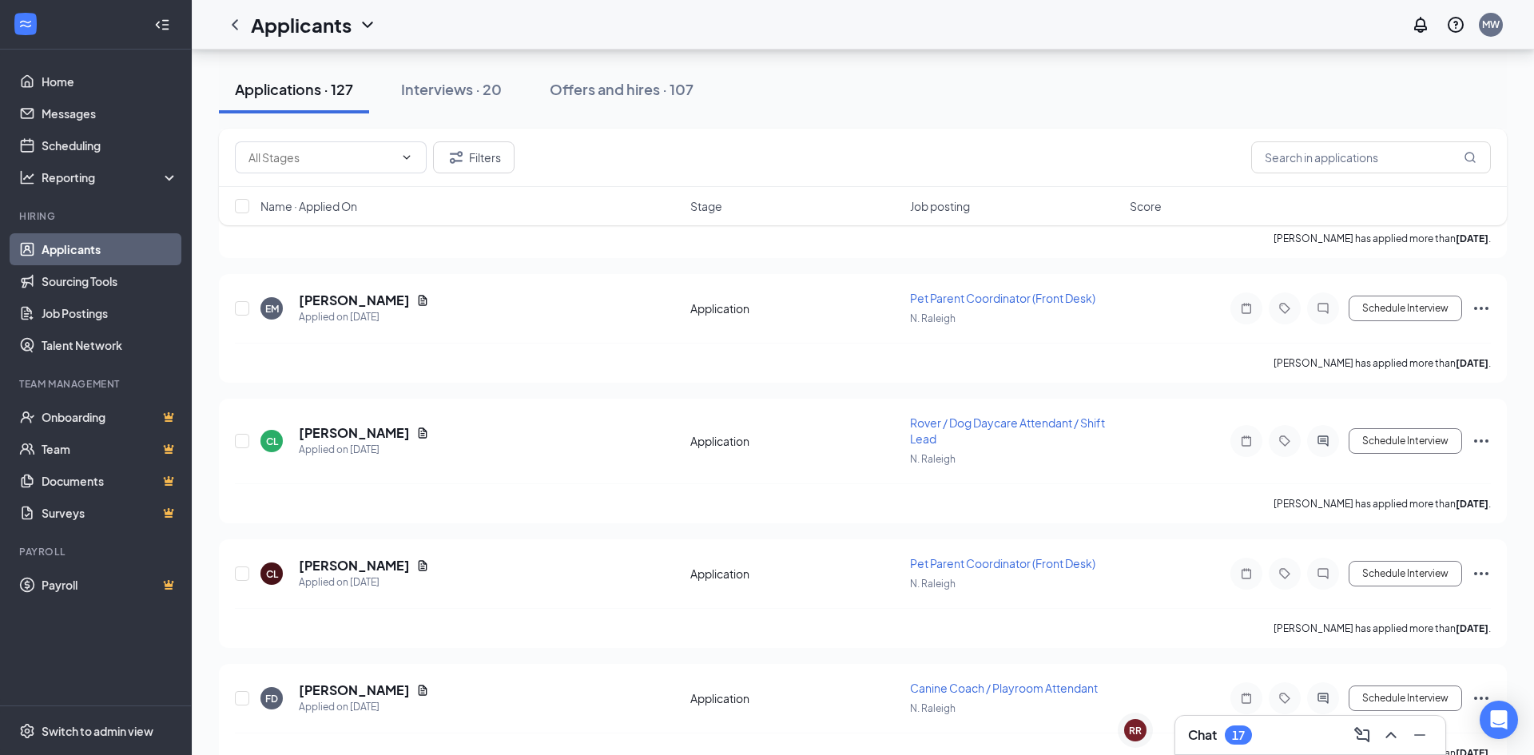
click at [983, 19] on div "Applicants MW" at bounding box center [863, 25] width 1342 height 50
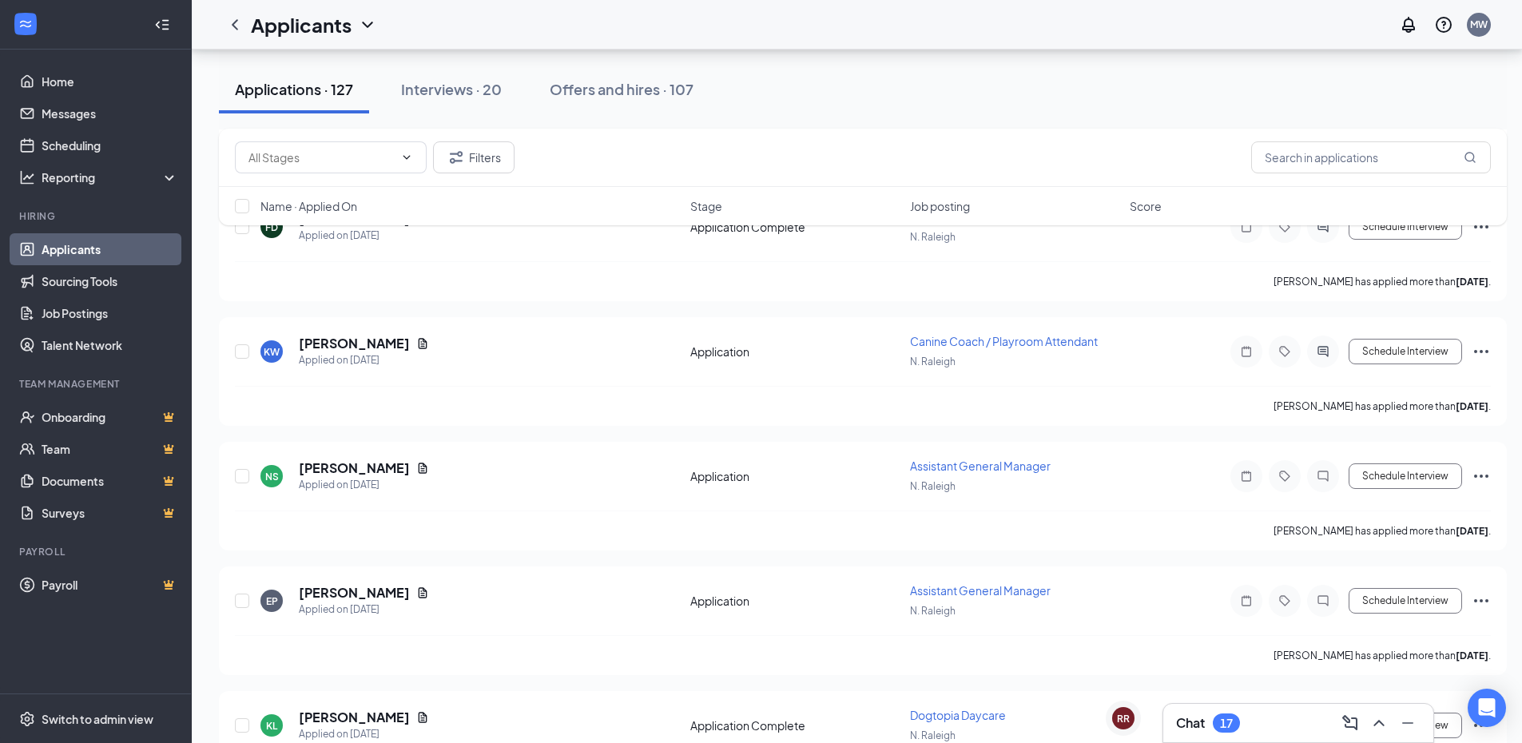
scroll to position [3915, 0]
